Goal: Find specific fact: Find specific fact

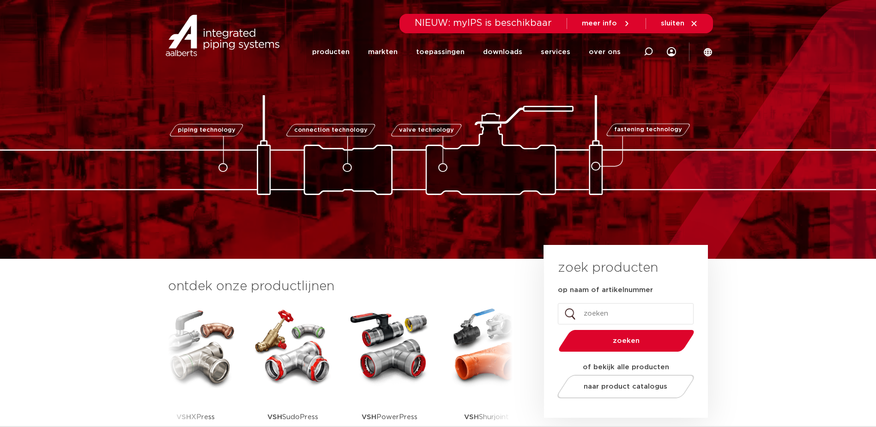
click at [514, 26] on span "NIEUW: myIPS is beschikbaar" at bounding box center [483, 22] width 137 height 9
click at [649, 50] on icon at bounding box center [648, 51] width 9 height 9
type input "123460109"
click button "Zoeken" at bounding box center [0, 0] width 0 height 0
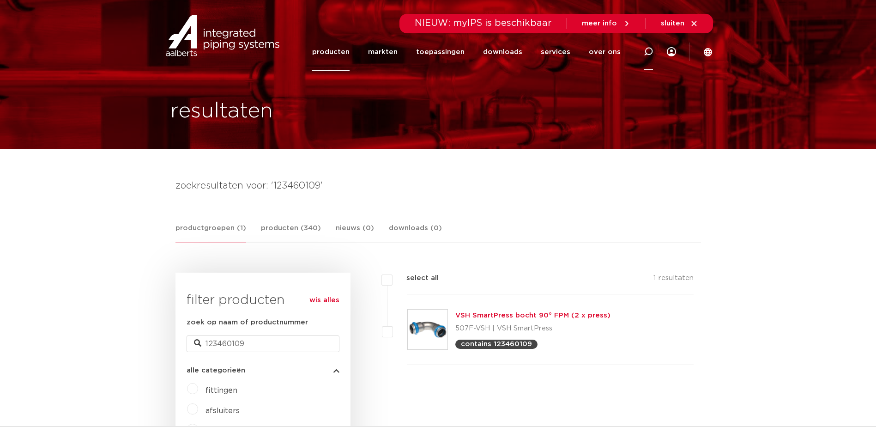
click at [653, 49] on div at bounding box center [648, 52] width 37 height 38
type input "123460271"
click button "Zoeken" at bounding box center [0, 0] width 0 height 0
click at [647, 56] on icon at bounding box center [648, 51] width 9 height 9
type input "123460135"
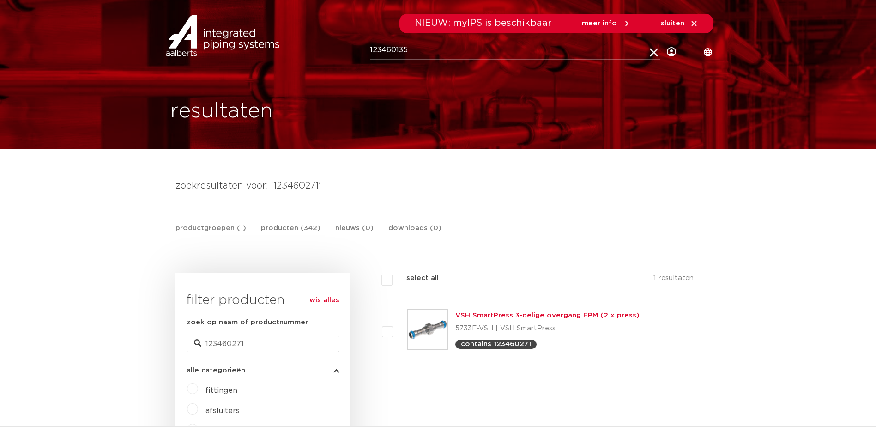
click button "Zoeken" at bounding box center [0, 0] width 0 height 0
